Goal: Transaction & Acquisition: Purchase product/service

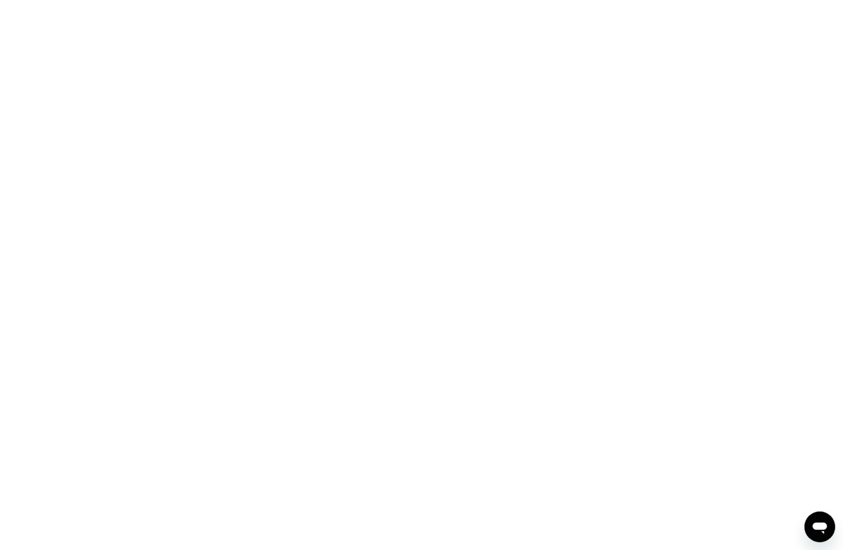
click at [199, 17] on div at bounding box center [421, 275] width 843 height 550
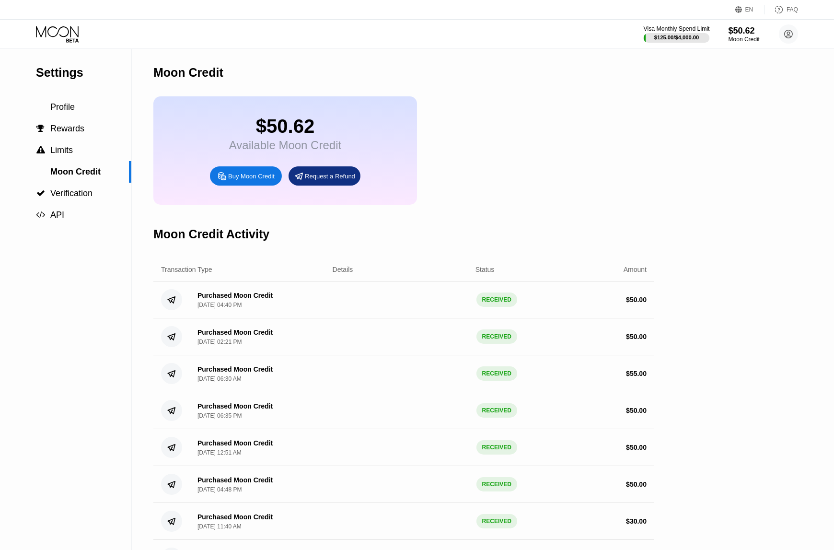
click at [64, 33] on icon at bounding box center [58, 34] width 45 height 17
click at [49, 24] on div "Visa Monthly Spend Limit $125.00 / $4,000.00 $50.62 Moon Credit mike8_mike8@yah…" at bounding box center [417, 34] width 834 height 29
click at [54, 32] on icon at bounding box center [58, 34] width 45 height 17
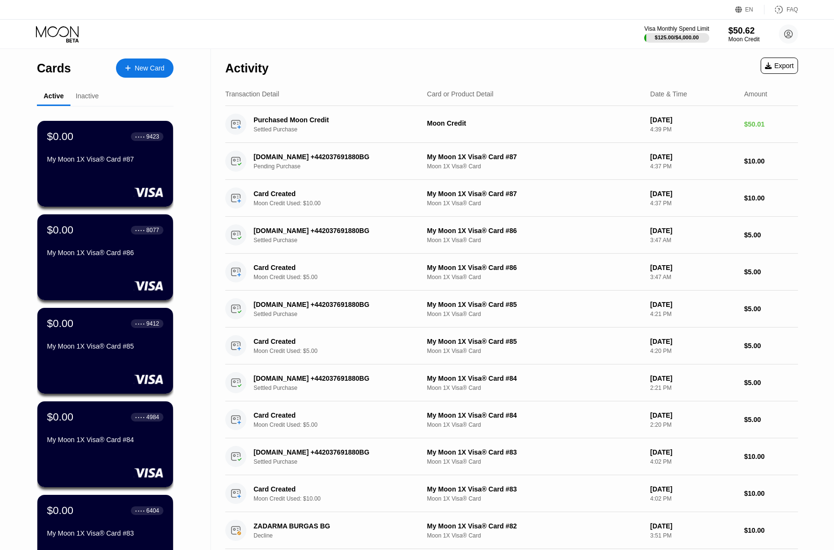
click at [147, 70] on div "New Card" at bounding box center [150, 68] width 30 height 8
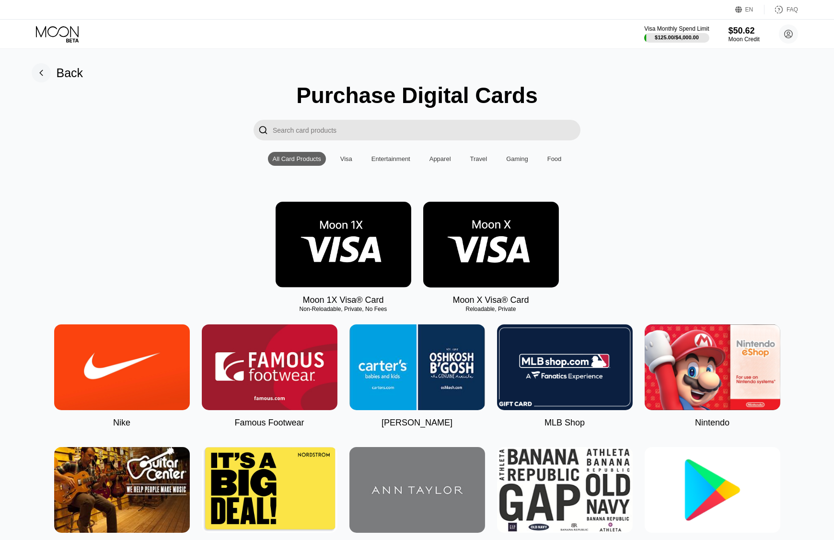
click at [337, 262] on img at bounding box center [344, 245] width 136 height 86
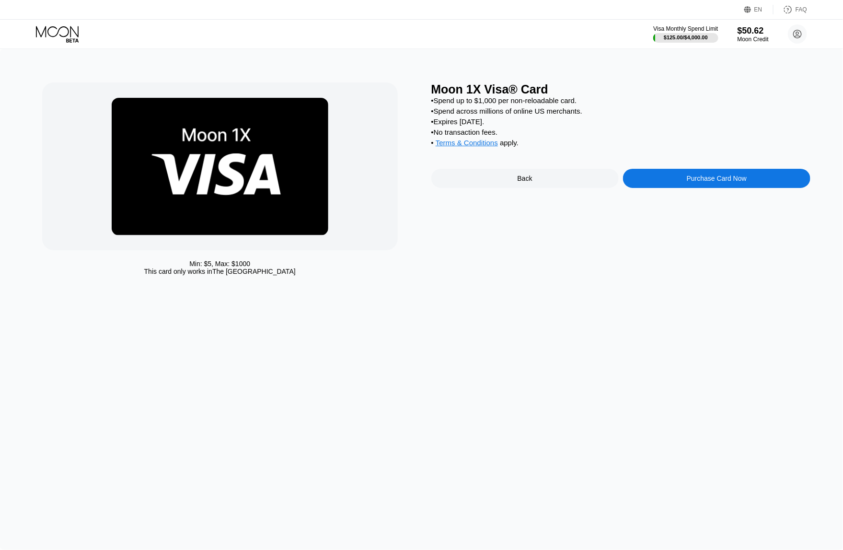
click at [680, 176] on div "Moon 1X Visa® Card • Spend up to $1,000 per non-reloadable card. • Spend across…" at bounding box center [622, 181] width 380 height 198
click at [680, 182] on div "Purchase Card Now" at bounding box center [716, 178] width 187 height 19
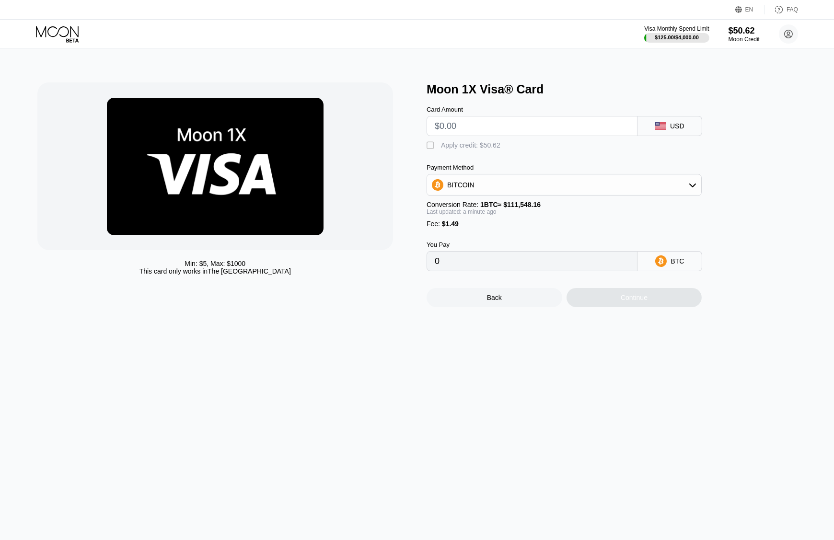
click at [519, 134] on input "text" at bounding box center [532, 126] width 195 height 19
type input "$10"
type input "0.00010301"
type input "$10"
click at [434, 144] on div "" at bounding box center [432, 146] width 10 height 10
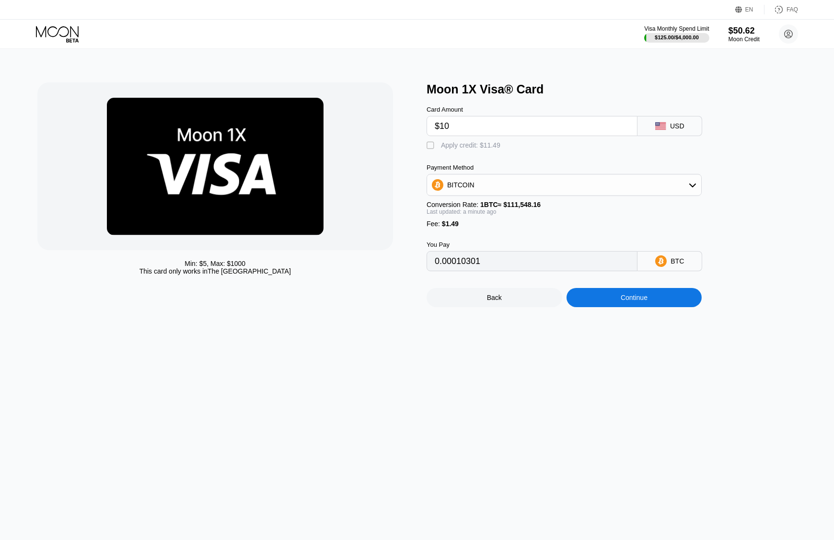
type input "0"
click at [643, 302] on div "Continue" at bounding box center [634, 298] width 27 height 8
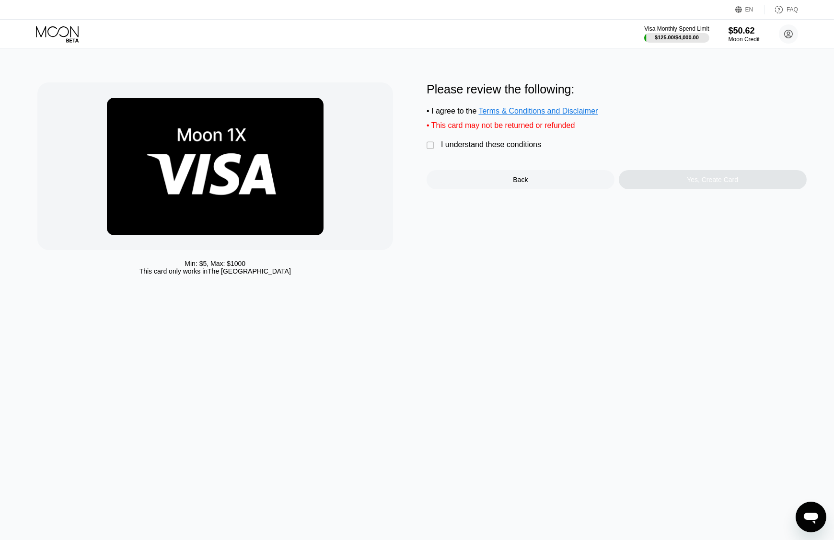
click at [469, 145] on div "I understand these conditions" at bounding box center [491, 144] width 100 height 9
click at [679, 182] on div "Yes, Create Card" at bounding box center [713, 179] width 188 height 19
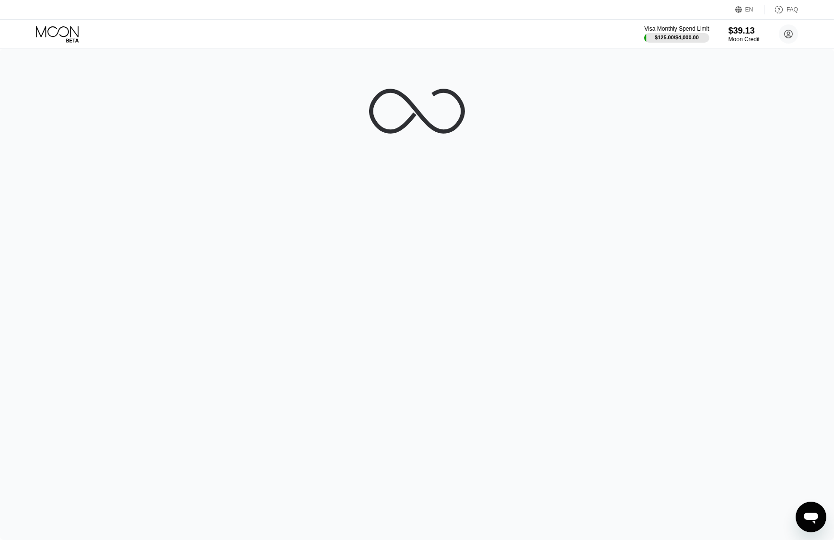
drag, startPoint x: 459, startPoint y: 194, endPoint x: 253, endPoint y: 209, distance: 207.2
click at [459, 194] on div at bounding box center [417, 294] width 834 height 491
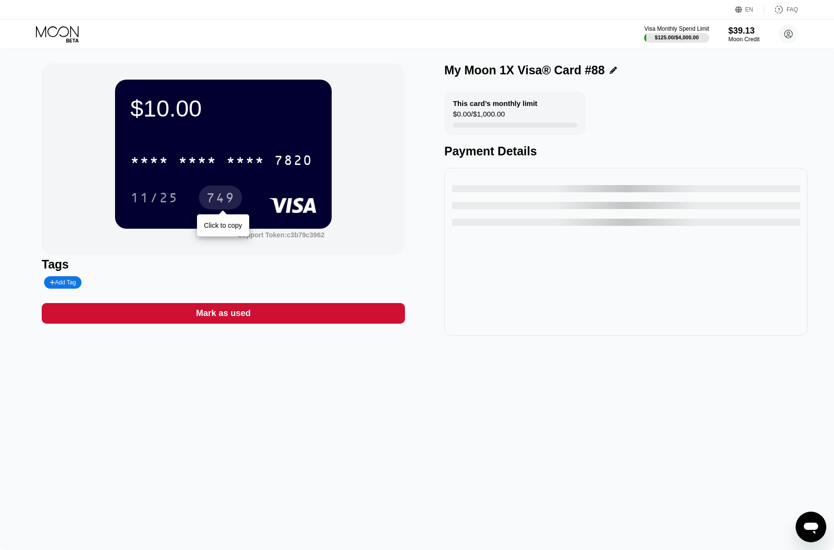
click at [227, 157] on div "* * * *" at bounding box center [245, 161] width 38 height 15
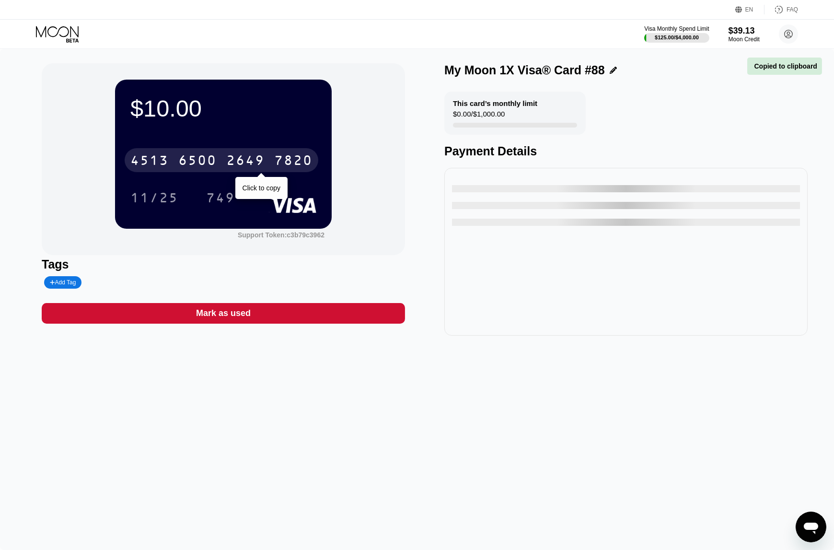
click at [264, 160] on div "2649" at bounding box center [245, 161] width 38 height 15
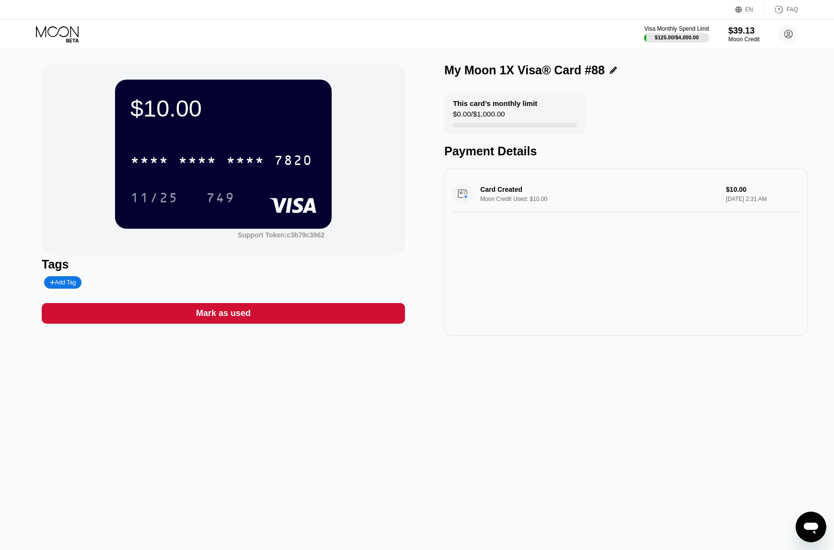
click at [53, 36] on icon at bounding box center [57, 31] width 43 height 11
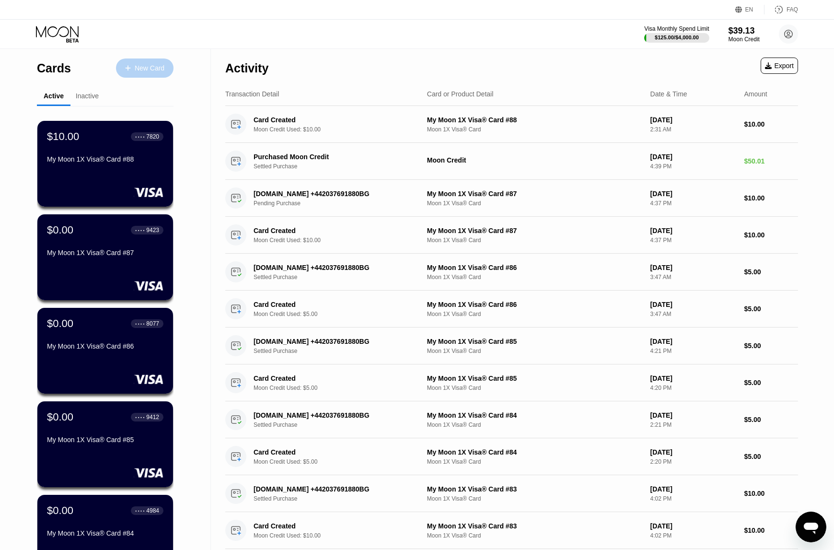
click at [152, 71] on div "New Card" at bounding box center [150, 68] width 30 height 8
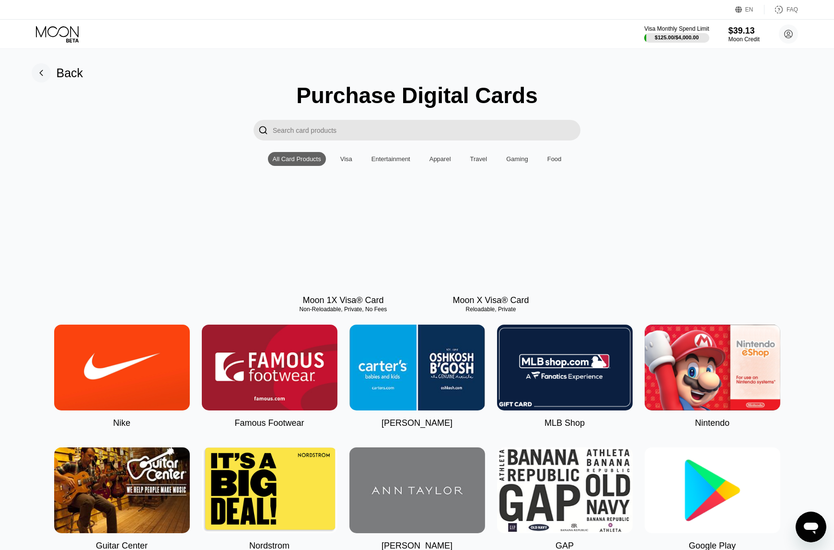
click at [339, 252] on div at bounding box center [344, 245] width 136 height 86
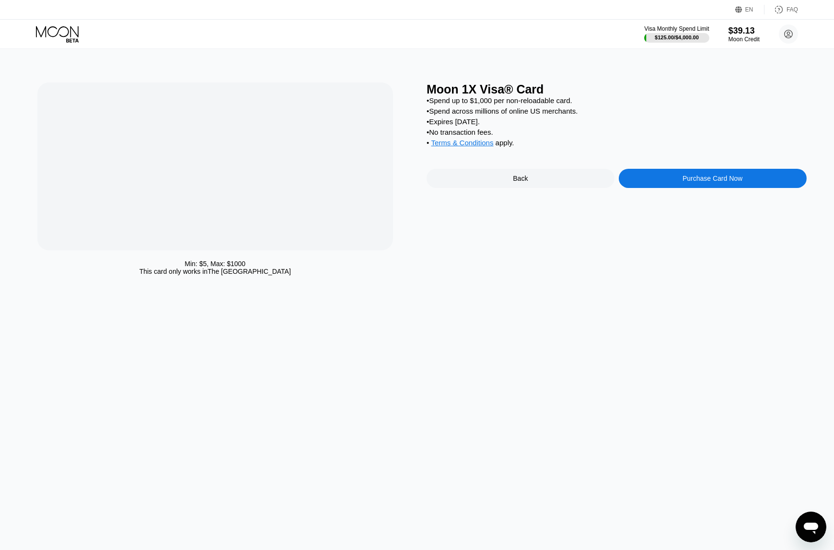
click at [336, 252] on div "Settings Profile  Rewards  Limits Moon Credit  Verification  API Moon Credi…" at bounding box center [417, 275] width 834 height 550
click at [0, 0] on div "Purchase Digital Cards  All Card Products Visa Entertainment Apparel Travel Ga…" at bounding box center [0, 0] width 0 height 0
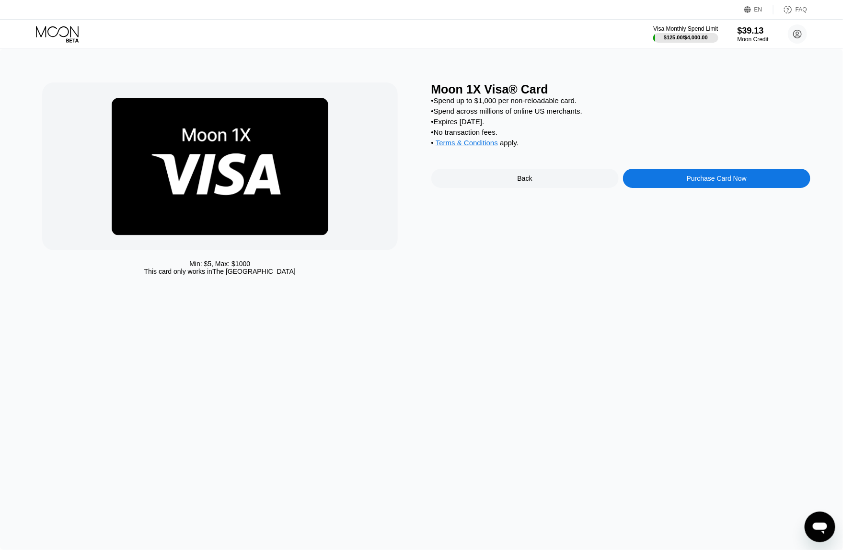
click at [669, 184] on div "Purchase Card Now" at bounding box center [716, 178] width 187 height 19
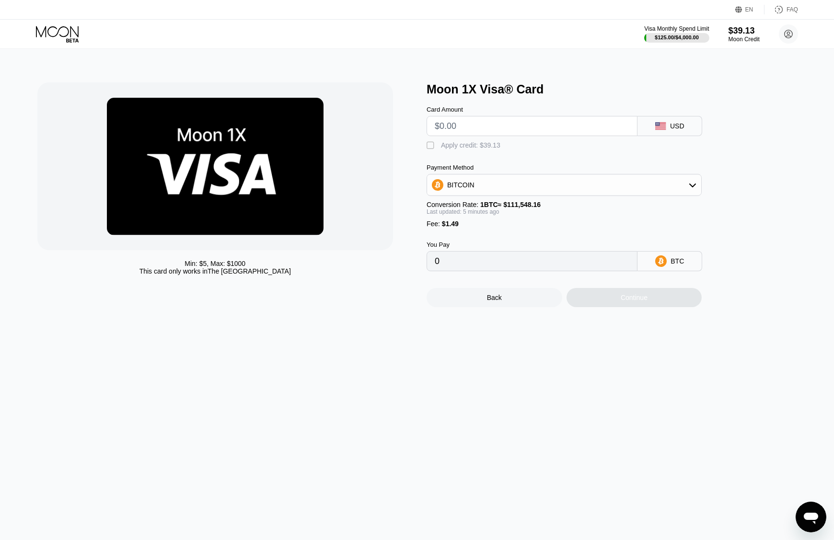
click at [496, 136] on input "text" at bounding box center [532, 126] width 195 height 19
type input "$10"
type input "0.00010305"
type input "$10"
click at [430, 151] on div "" at bounding box center [432, 146] width 10 height 10
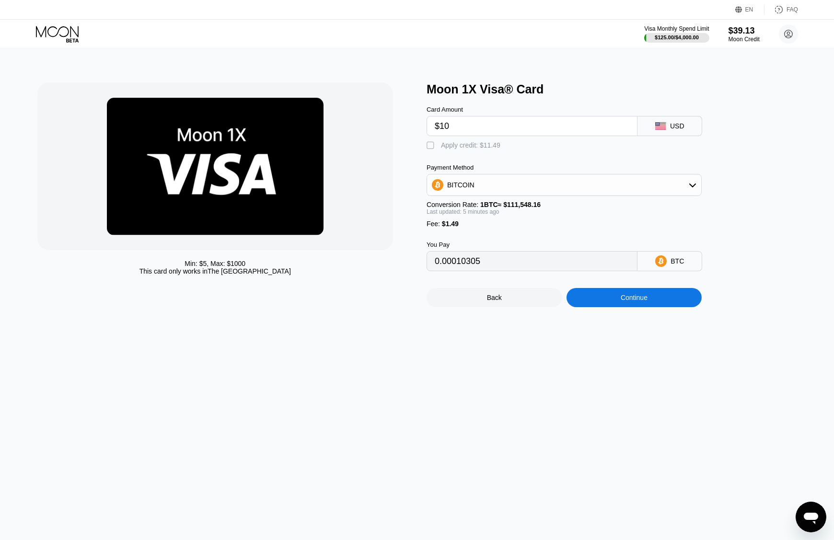
type input "0"
click at [615, 307] on div "Continue" at bounding box center [635, 297] width 136 height 19
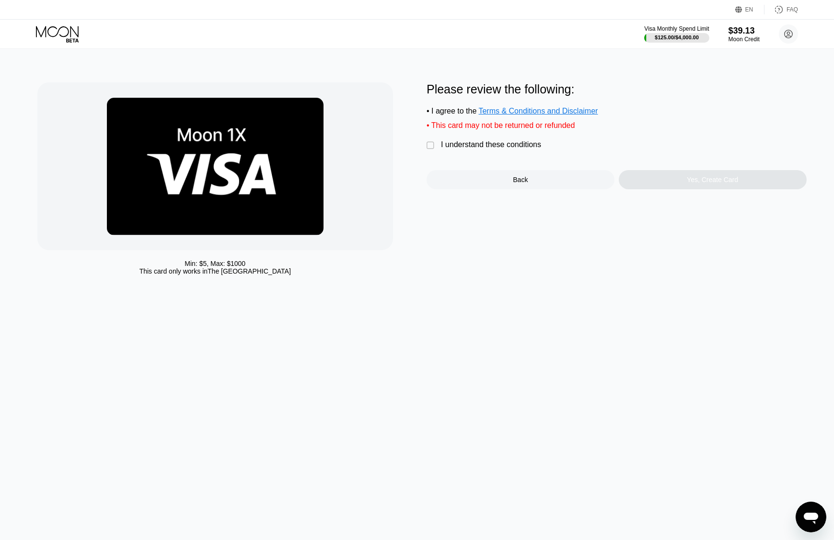
click at [432, 146] on div "" at bounding box center [432, 146] width 10 height 10
click at [708, 184] on div "Yes, Create Card" at bounding box center [712, 180] width 51 height 8
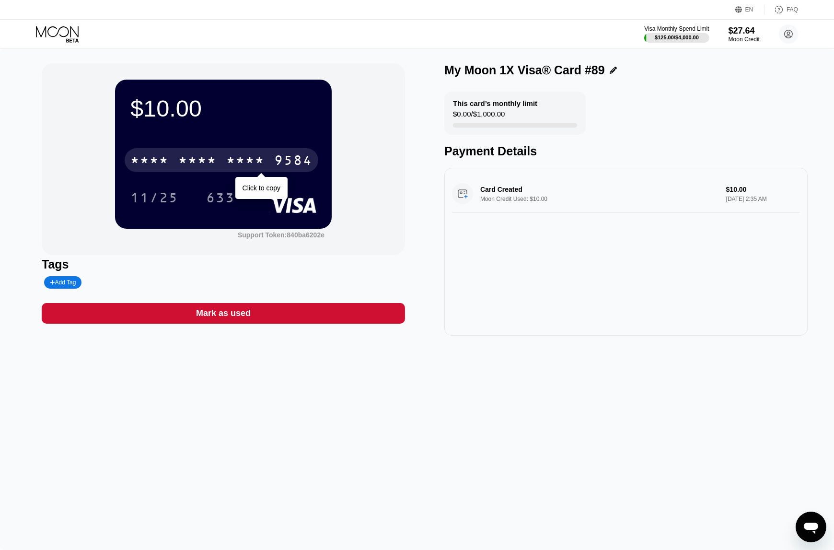
drag, startPoint x: 181, startPoint y: 164, endPoint x: 9, endPoint y: 203, distance: 176.4
click at [181, 164] on div "* * * *" at bounding box center [197, 161] width 38 height 15
